Goal: Check status: Check status

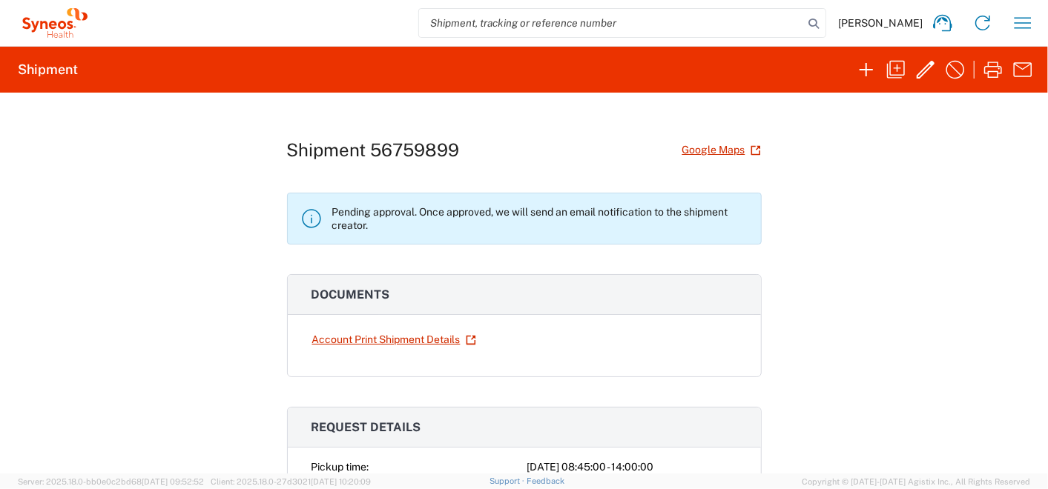
click at [883, 252] on div "Shipment 56759899 Google Maps Pending approval. Once approved, we will send an …" at bounding box center [524, 283] width 1048 height 381
click at [1016, 21] on icon "button" at bounding box center [1023, 23] width 24 height 24
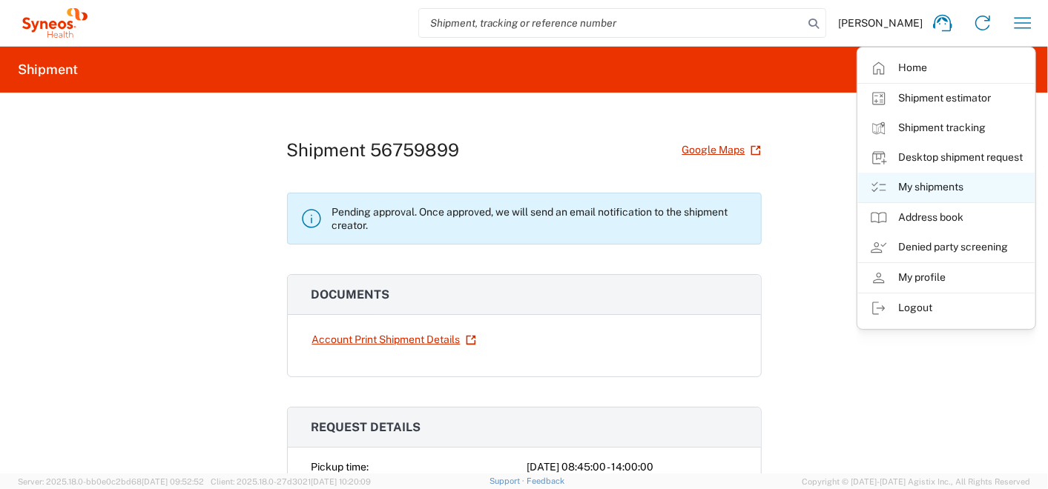
click at [911, 188] on link "My shipments" at bounding box center [946, 188] width 176 height 30
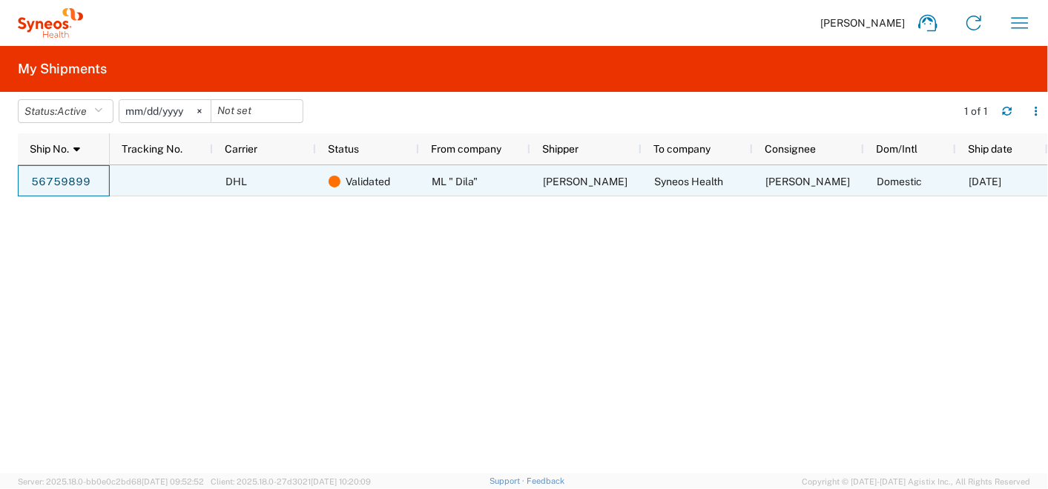
drag, startPoint x: 20, startPoint y: 179, endPoint x: 107, endPoint y: 176, distance: 86.8
click at [107, 176] on div "56759899" at bounding box center [64, 180] width 92 height 31
click at [50, 178] on link "56759899" at bounding box center [60, 183] width 61 height 24
